Goal: Task Accomplishment & Management: Complete application form

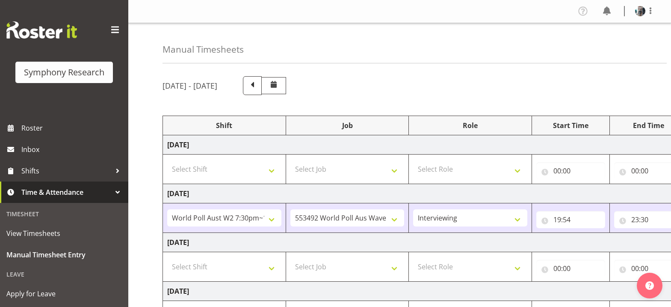
select select "56692"
select select "10499"
select select "47"
click at [272, 258] on select "Select Shift !!Weekend Residential (Roster IT Shift Label) *Business 9/10am ~ 4…" at bounding box center [224, 266] width 114 height 17
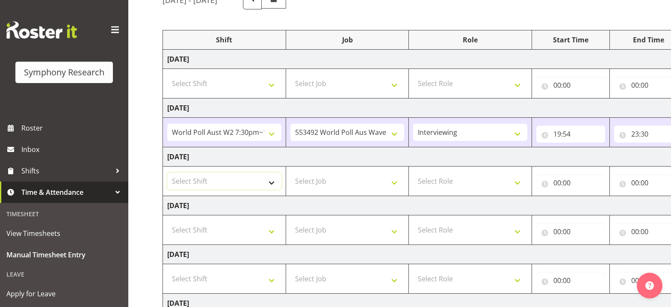
select select "56692"
click at [167, 172] on select "Select Shift !!Weekend Residential (Roster IT Shift Label) *Business 9/10am ~ 4…" at bounding box center [224, 180] width 114 height 17
click at [396, 182] on select "Select Job 550060 IF Admin 553492 World Poll Aus Wave 2 Main 2025 553493 World …" at bounding box center [347, 180] width 114 height 17
select select "10499"
click at [290, 172] on select "Select Job 550060 IF Admin 553492 World Poll Aus Wave 2 Main 2025 553493 World …" at bounding box center [347, 180] width 114 height 17
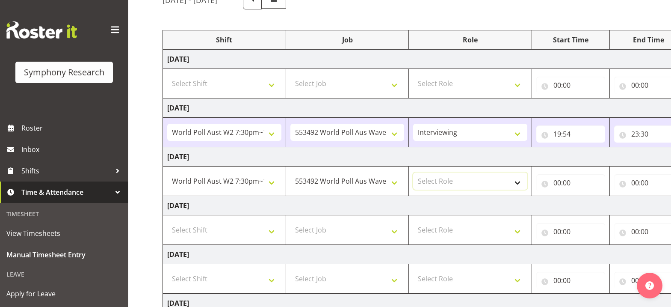
click at [517, 180] on select "Select Role Briefing Interviewing" at bounding box center [470, 180] width 114 height 17
select select "47"
click at [413, 172] on select "Select Role Briefing Interviewing" at bounding box center [470, 180] width 114 height 17
click at [559, 185] on input "00:00" at bounding box center [570, 182] width 69 height 17
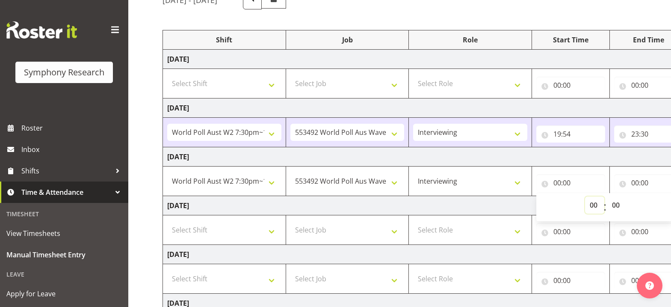
click at [592, 205] on select "00 01 02 03 04 05 06 07 08 09 10 11 12 13 14 15 16 17 18 19 20 21 22 23" at bounding box center [594, 204] width 19 height 17
select select "19"
click at [585, 196] on select "00 01 02 03 04 05 06 07 08 09 10 11 12 13 14 15 16 17 18 19 20 21 22 23" at bounding box center [594, 204] width 19 height 17
type input "19:00"
click at [615, 205] on select "00 01 02 03 04 05 06 07 08 09 10 11 12 13 14 15 16 17 18 19 20 21 22 23 24 25 2…" at bounding box center [616, 204] width 19 height 17
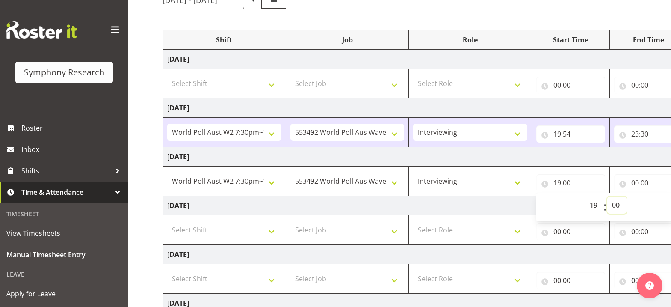
select select "51"
type input "19:51"
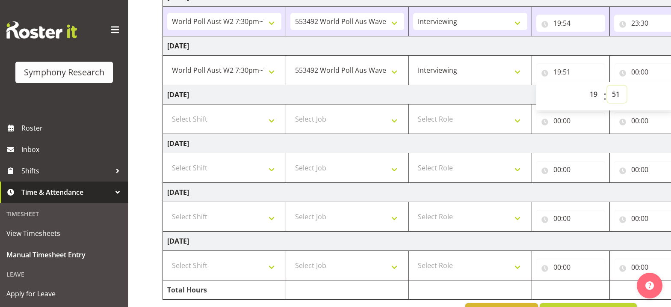
scroll to position [224, 0]
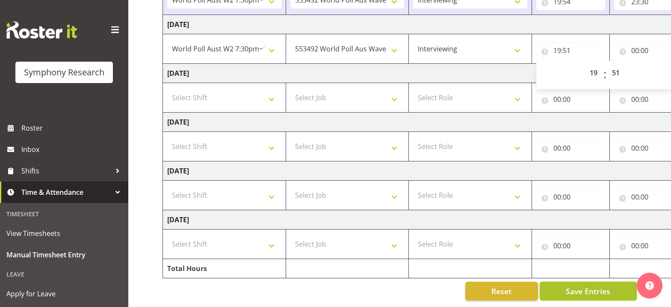
click at [590, 289] on span "Save Entries" at bounding box center [588, 290] width 44 height 11
